Goal: Navigation & Orientation: Find specific page/section

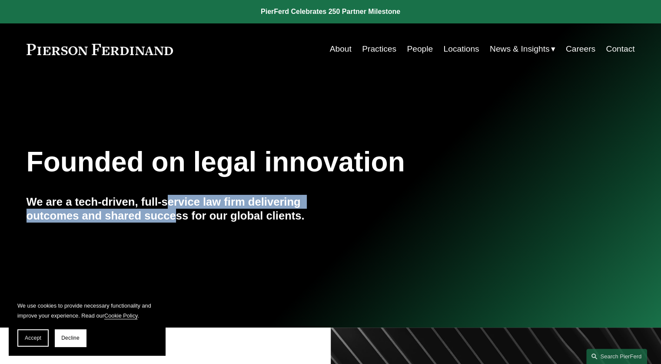
drag, startPoint x: 166, startPoint y: 203, endPoint x: 174, endPoint y: 228, distance: 25.4
click at [174, 230] on div "We are a tech-driven, full-service law firm delivering outcomes and shared succ…" at bounding box center [178, 214] width 304 height 39
click at [174, 228] on div "We are a tech-driven, full-service law firm delivering outcomes and shared succ…" at bounding box center [178, 214] width 304 height 39
drag, startPoint x: 195, startPoint y: 222, endPoint x: 70, endPoint y: 204, distance: 126.5
click at [70, 204] on h4 "We are a tech-driven, full-service law firm delivering outcomes and shared succ…" at bounding box center [178, 209] width 304 height 28
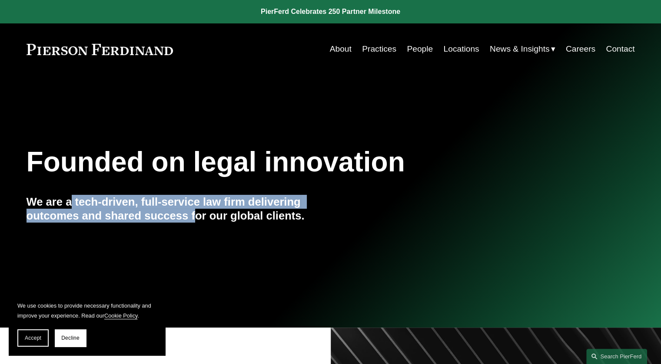
click at [70, 204] on h4 "We are a tech-driven, full-service law firm delivering outcomes and shared succ…" at bounding box center [178, 209] width 304 height 28
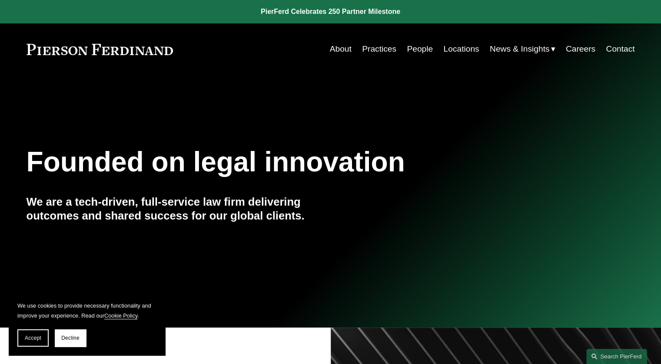
click at [412, 51] on link "People" at bounding box center [420, 49] width 26 height 17
